Goal: Task Accomplishment & Management: Manage account settings

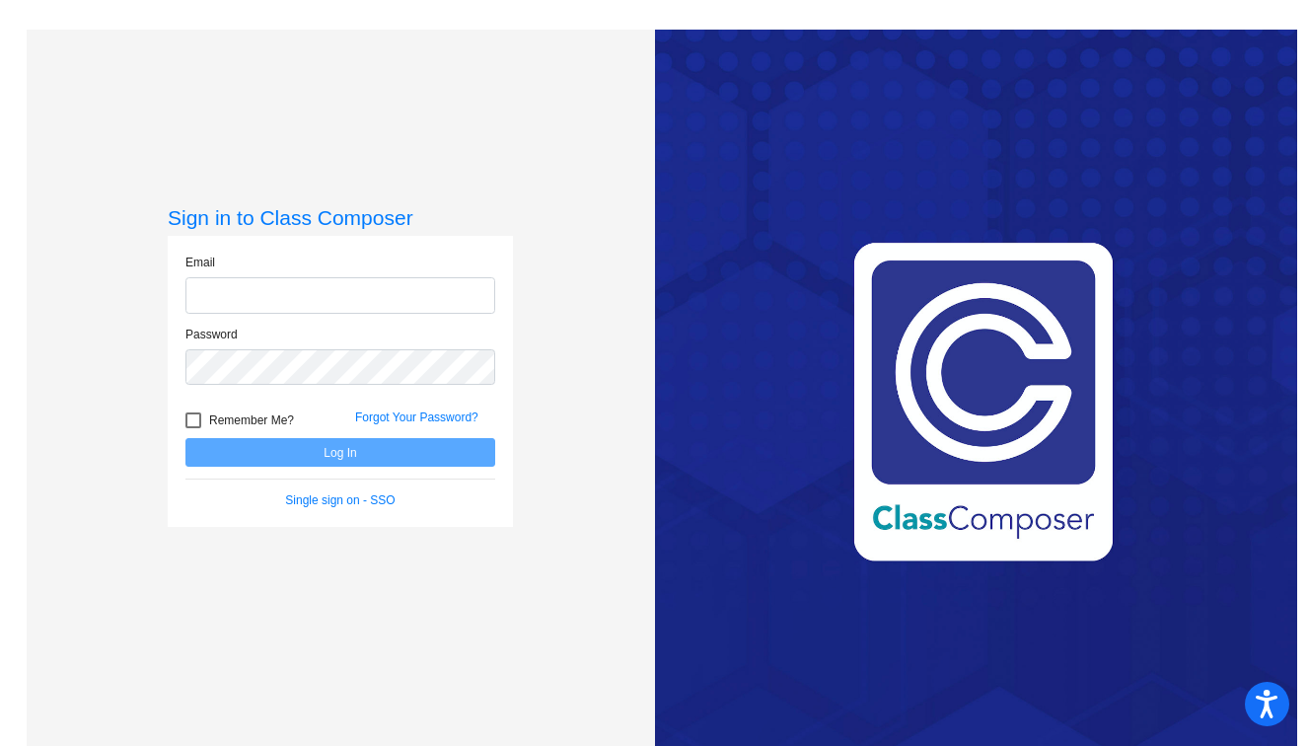
type input "[EMAIL_ADDRESS][PERSON_NAME][DOMAIN_NAME]"
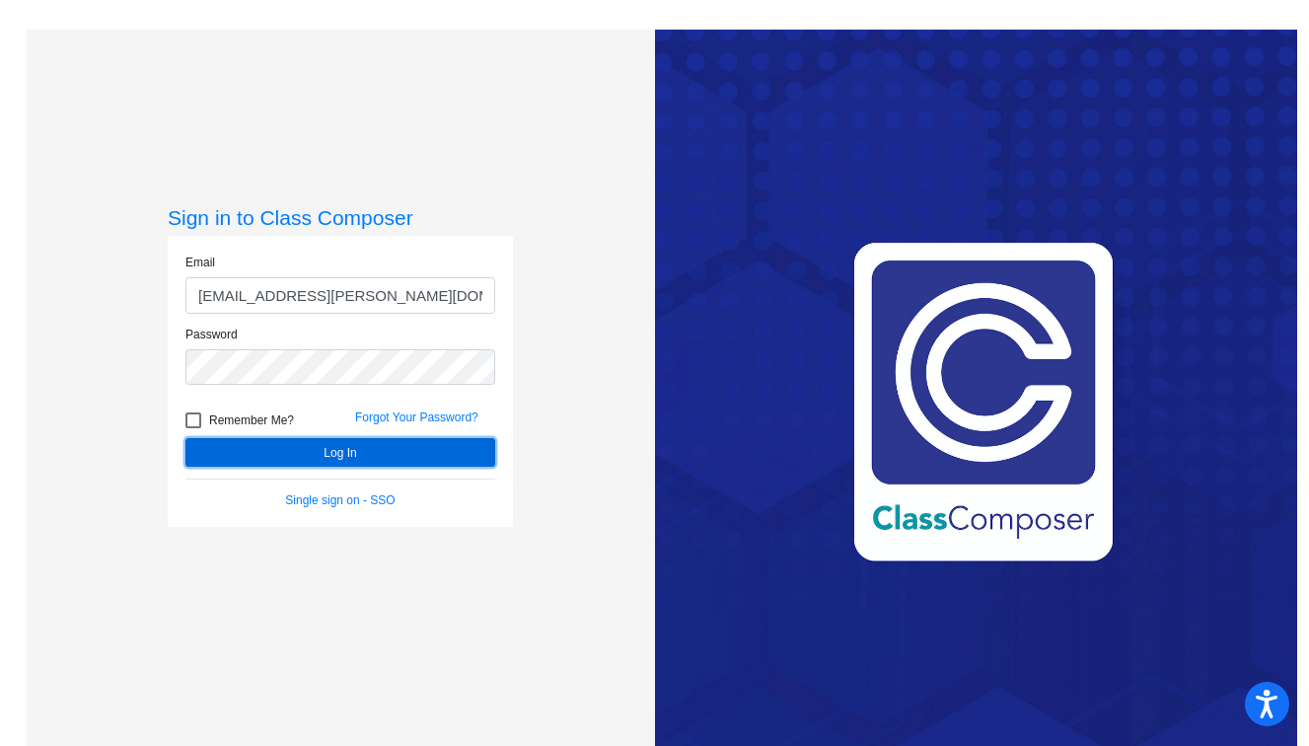
click at [358, 448] on button "Log In" at bounding box center [341, 452] width 310 height 29
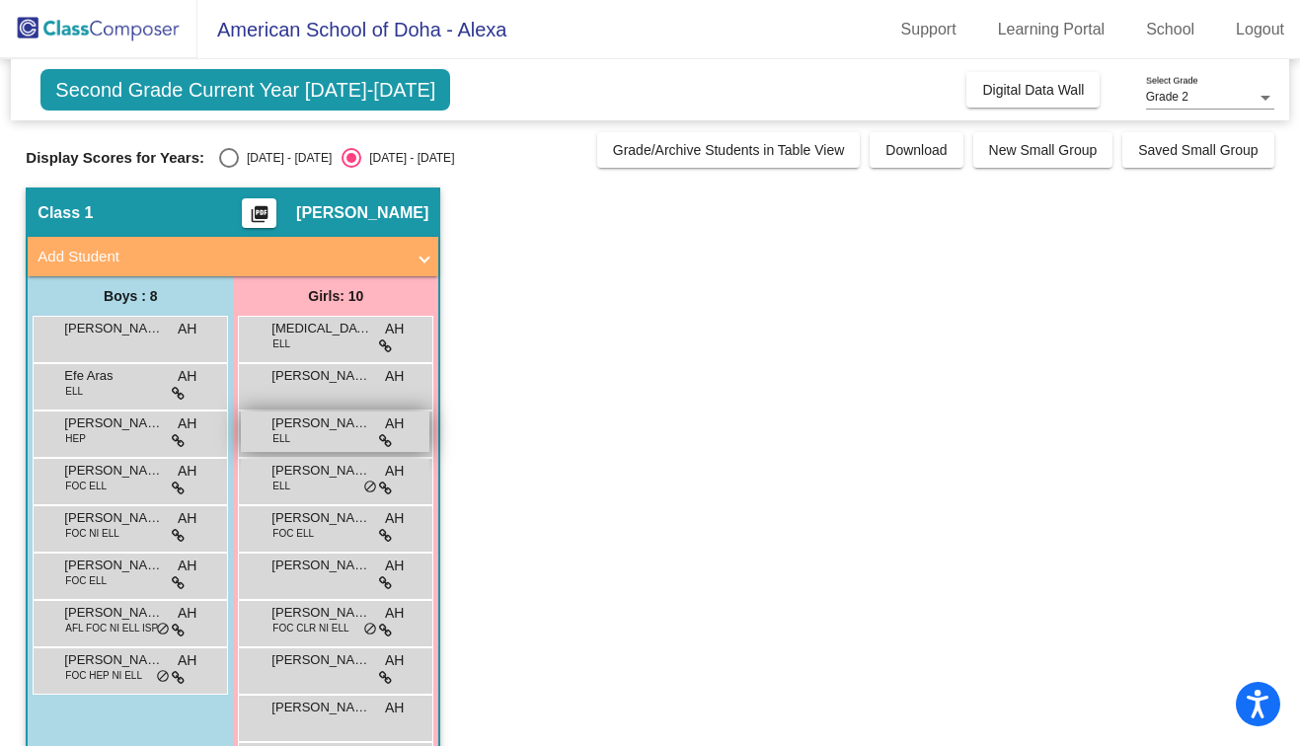
scroll to position [75, 0]
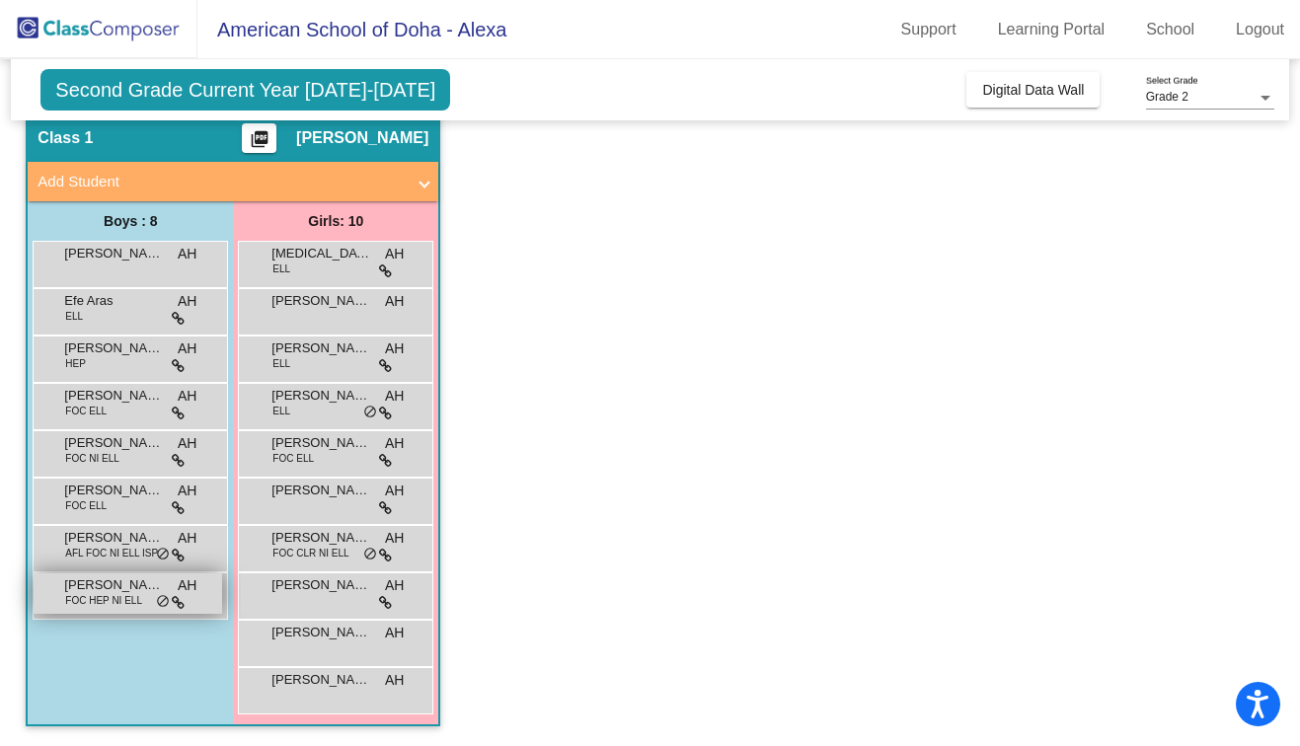
click at [130, 607] on span "FOC HEP NI ELL" at bounding box center [103, 600] width 77 height 15
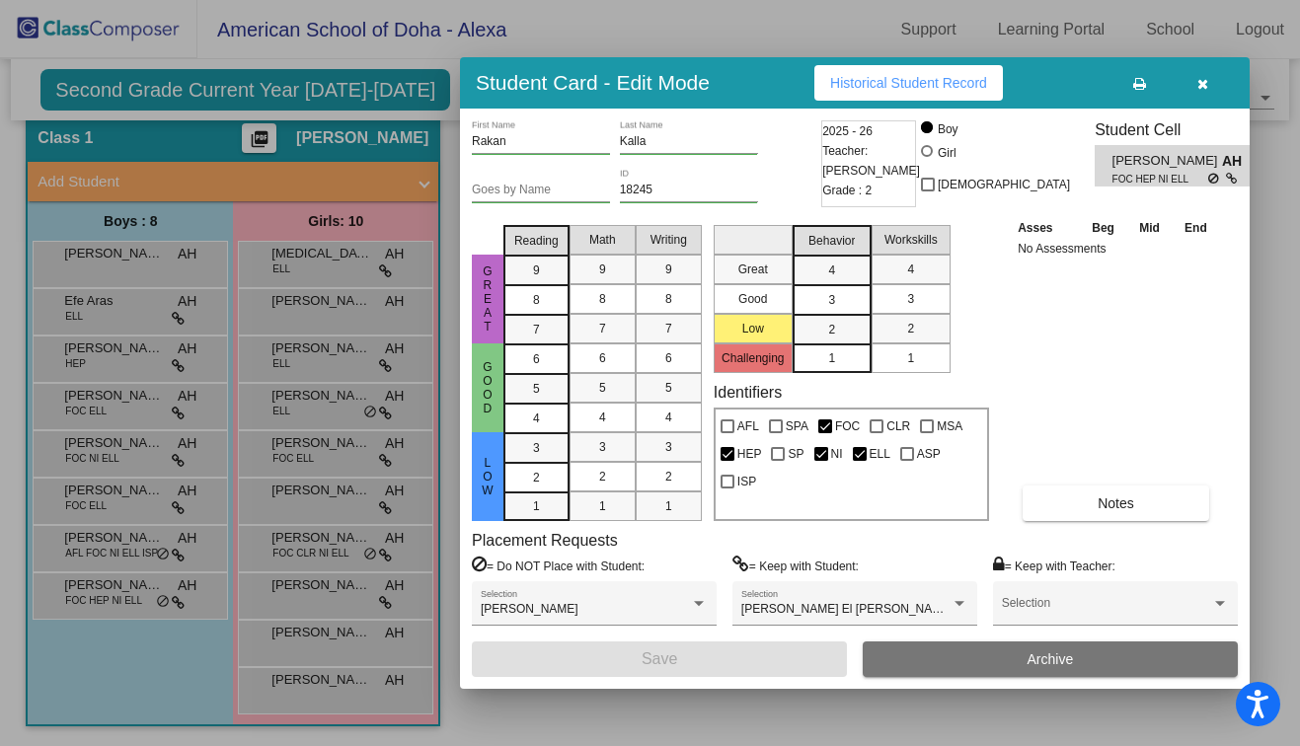
click at [1207, 80] on button "button" at bounding box center [1201, 83] width 63 height 36
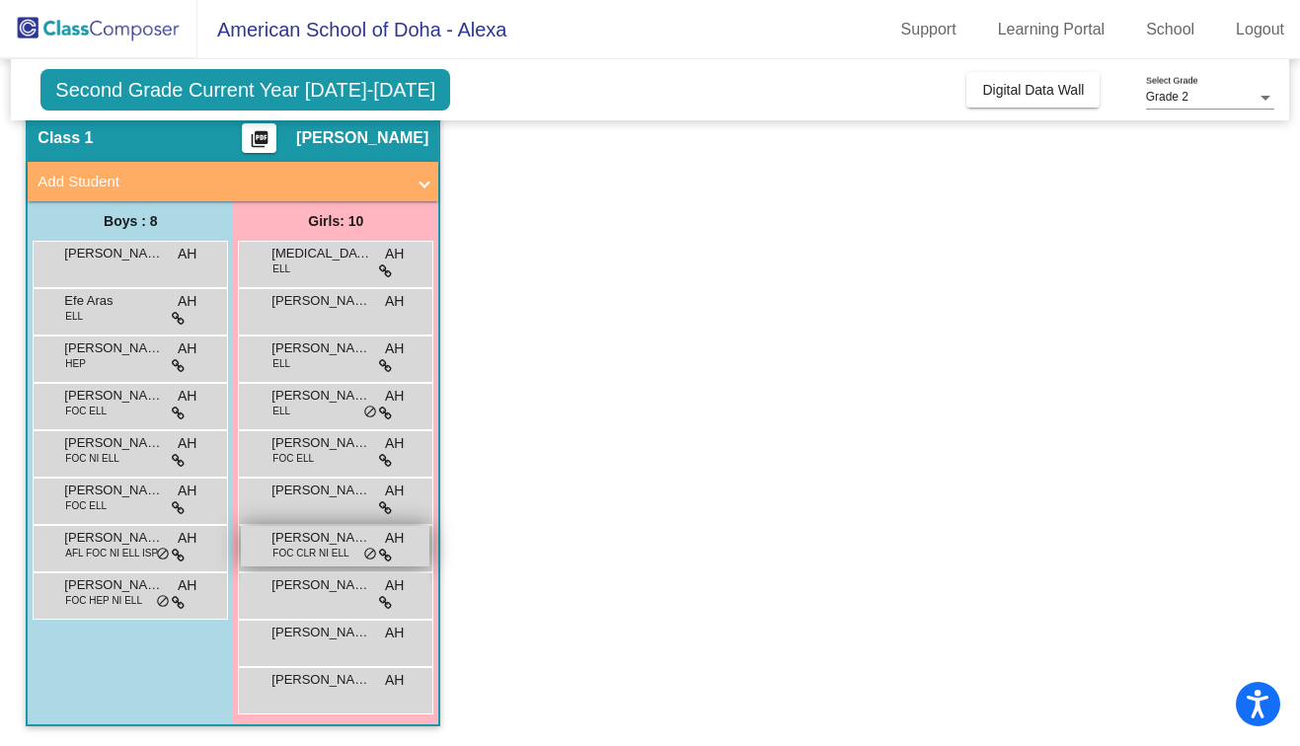
click at [277, 553] on span "FOC CLR NI ELL" at bounding box center [310, 553] width 76 height 15
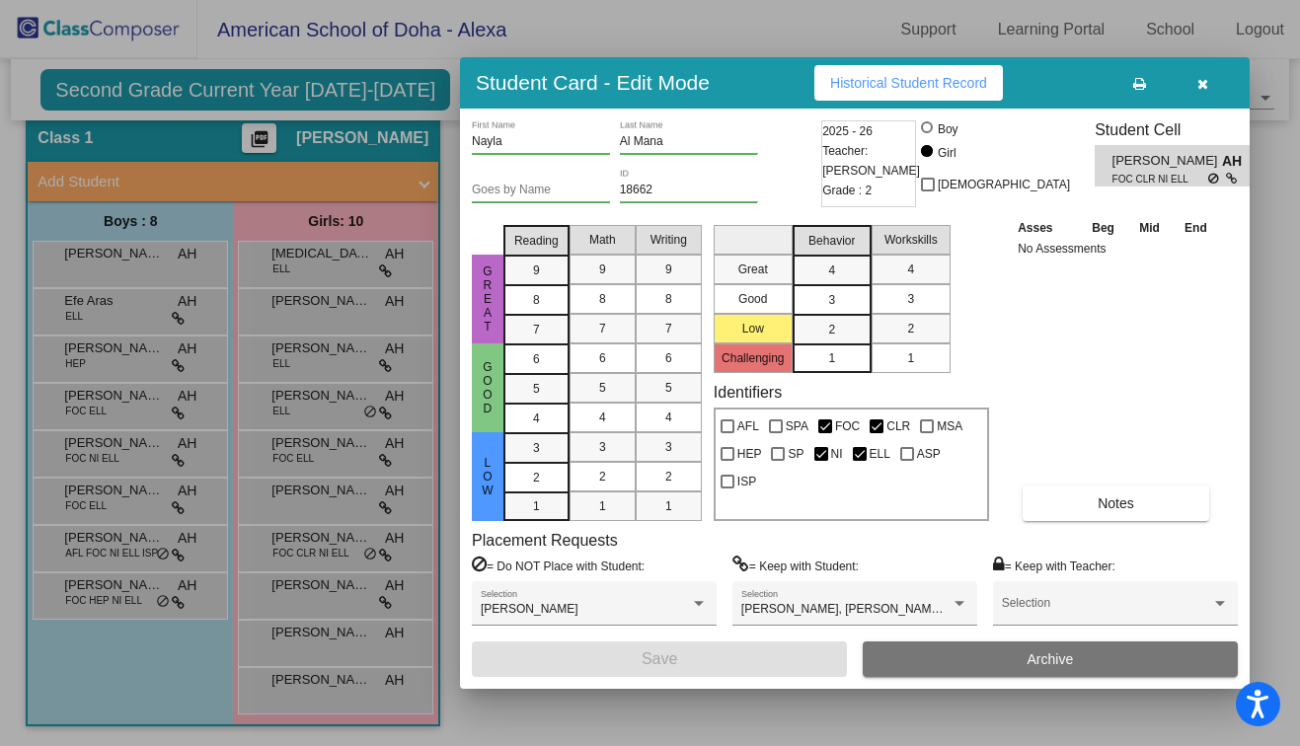
scroll to position [0, 0]
click at [1153, 515] on button "Notes" at bounding box center [1115, 504] width 187 height 36
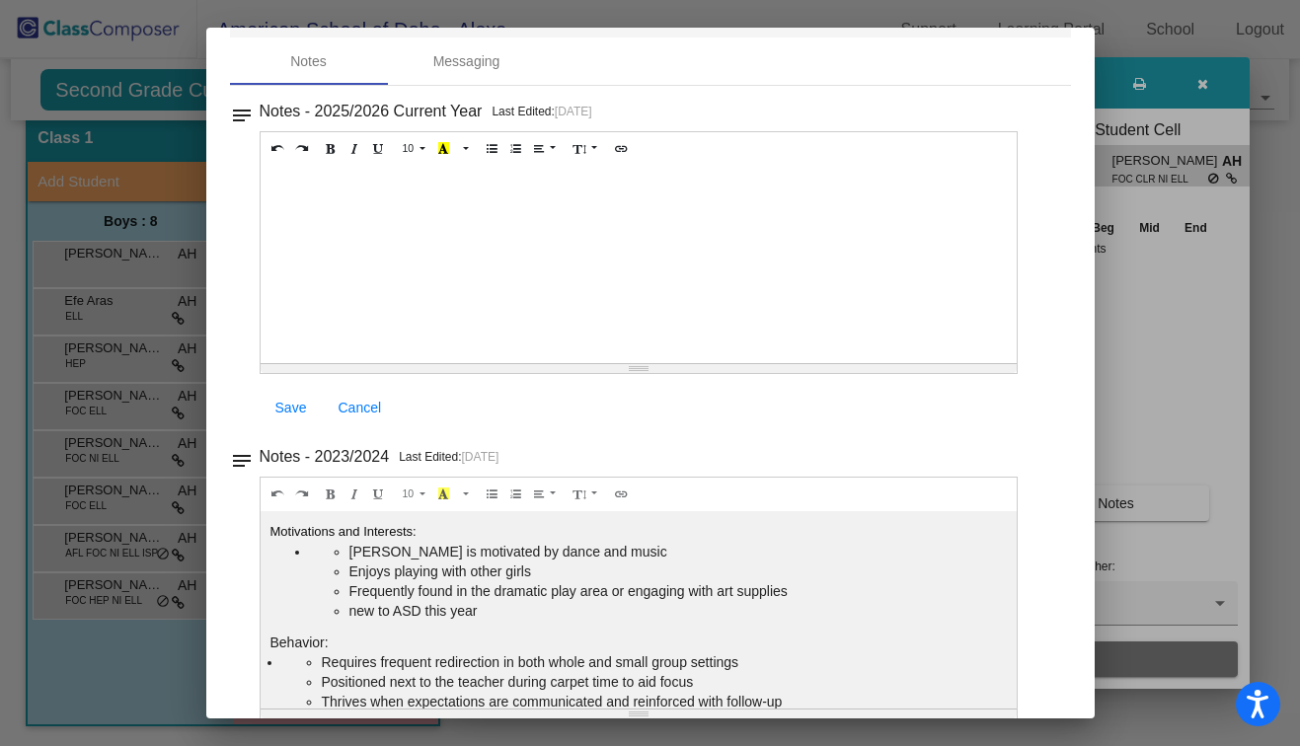
scroll to position [82, 0]
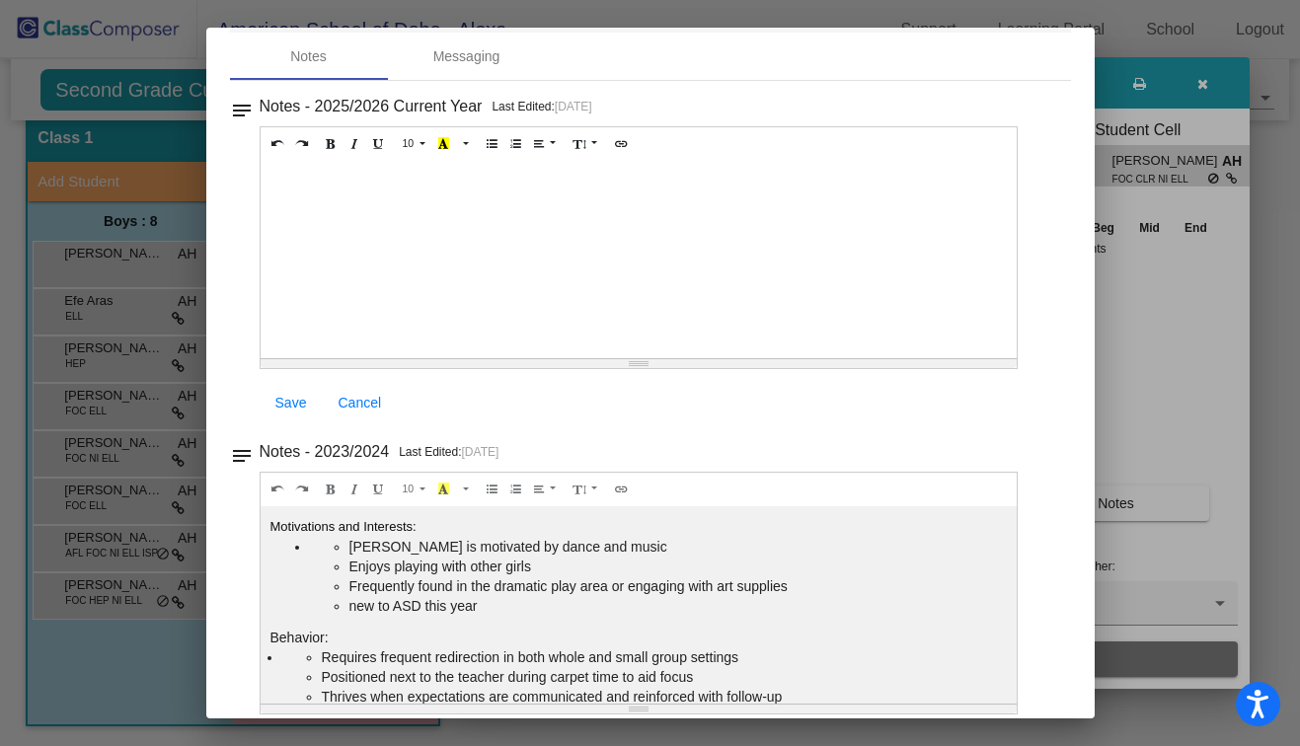
click at [1211, 347] on div at bounding box center [650, 373] width 1300 height 746
click at [1210, 82] on div at bounding box center [650, 373] width 1300 height 746
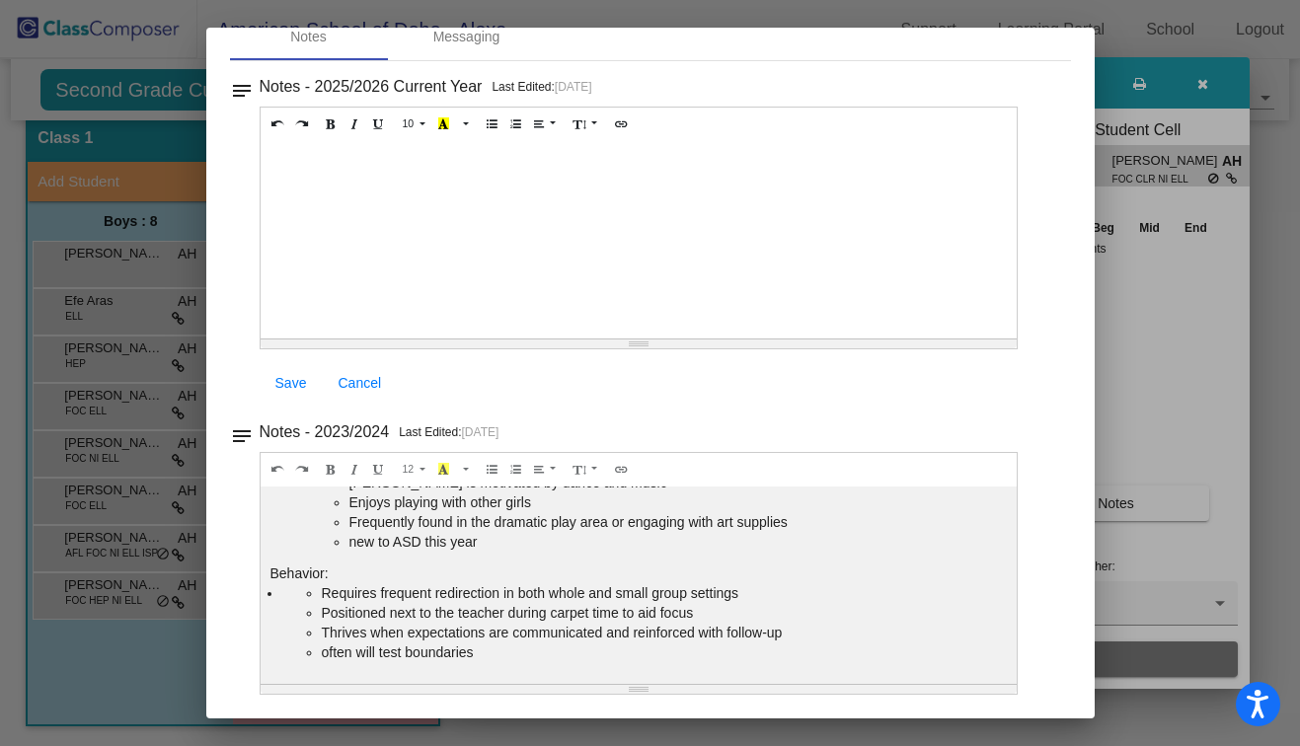
scroll to position [0, 0]
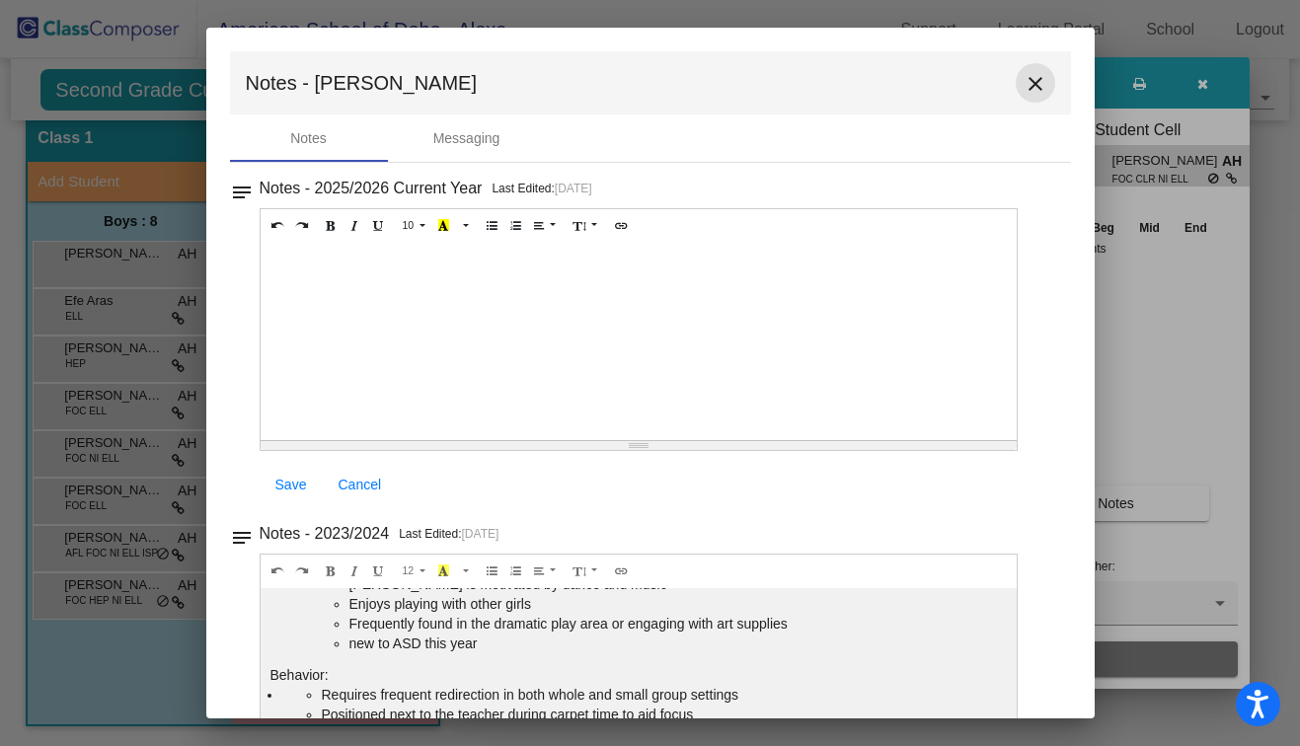
click at [1026, 82] on mat-icon "close" at bounding box center [1035, 84] width 24 height 24
